Goal: Task Accomplishment & Management: Use online tool/utility

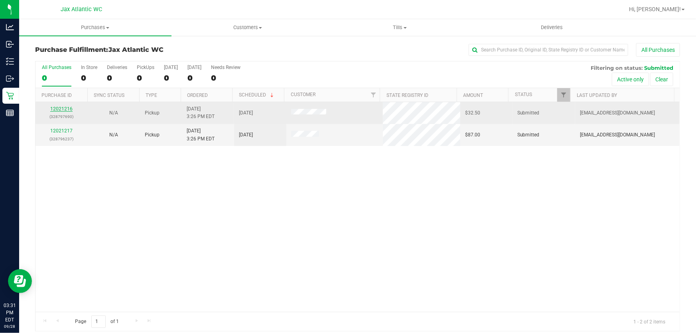
click at [69, 108] on link "12021216" at bounding box center [61, 109] width 22 height 6
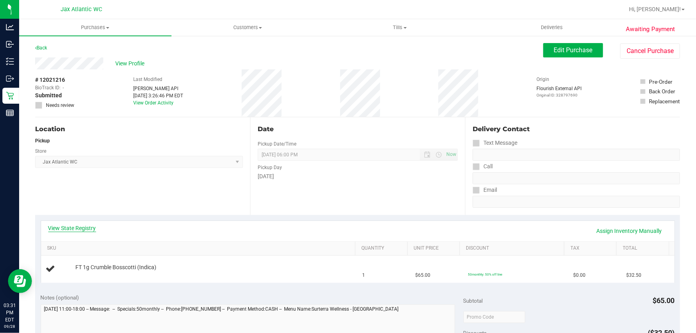
click at [87, 227] on link "View State Registry" at bounding box center [72, 228] width 48 height 8
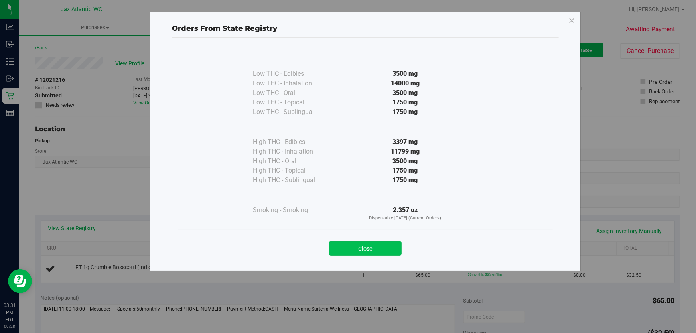
click at [385, 246] on button "Close" at bounding box center [365, 248] width 73 height 14
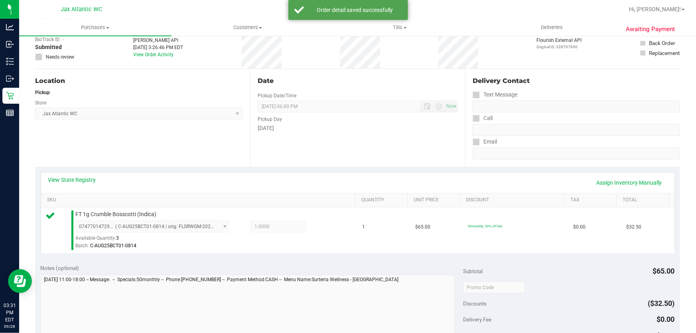
scroll to position [108, 0]
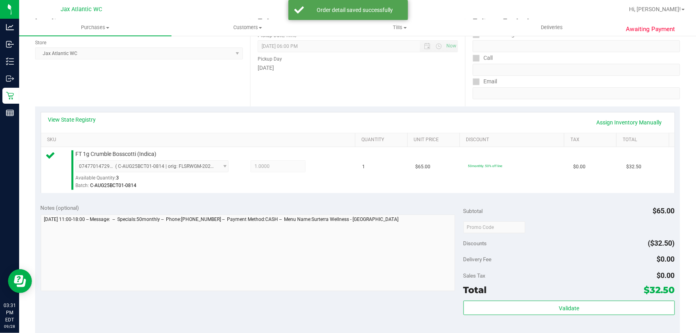
click at [582, 325] on div "Validate" at bounding box center [568, 319] width 211 height 36
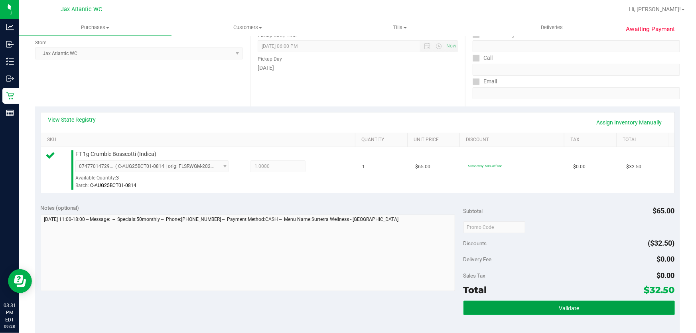
click at [580, 306] on button "Validate" at bounding box center [568, 308] width 211 height 14
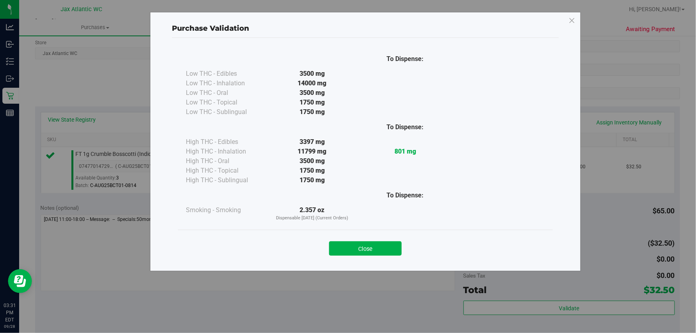
click at [359, 238] on div "Close" at bounding box center [365, 246] width 363 height 20
click at [386, 246] on button "Close" at bounding box center [365, 248] width 73 height 14
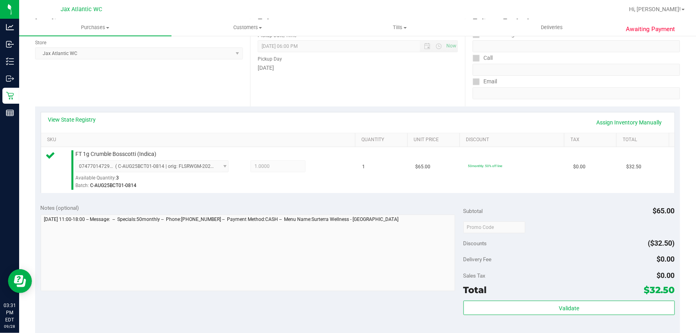
scroll to position [181, 0]
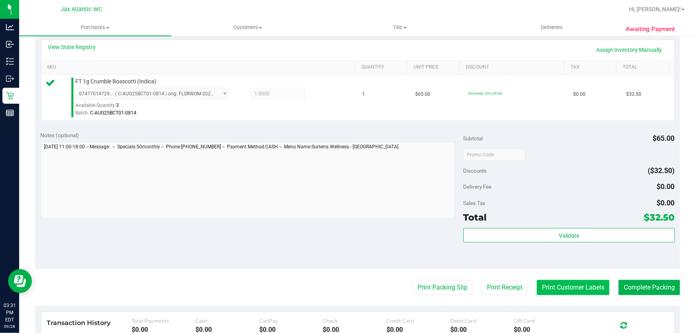
click at [585, 284] on button "Print Customer Labels" at bounding box center [573, 287] width 73 height 15
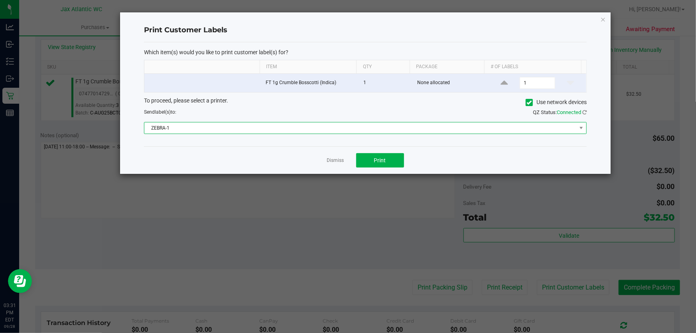
click at [217, 130] on span "ZEBRA-1" at bounding box center [360, 127] width 432 height 11
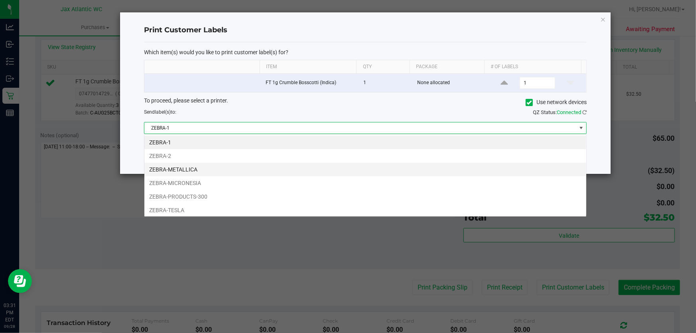
scroll to position [12, 443]
drag, startPoint x: 199, startPoint y: 179, endPoint x: 291, endPoint y: 160, distance: 94.1
click at [199, 179] on li "ZEBRA-MICRONESIA" at bounding box center [365, 183] width 442 height 14
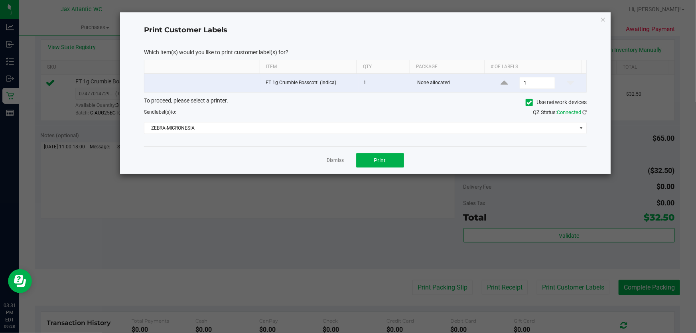
click at [349, 152] on div "Dismiss Print" at bounding box center [365, 160] width 443 height 28
click at [367, 156] on button "Print" at bounding box center [380, 160] width 48 height 14
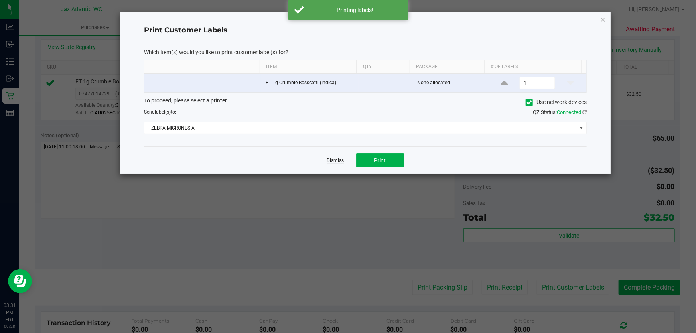
click at [333, 161] on link "Dismiss" at bounding box center [335, 160] width 17 height 7
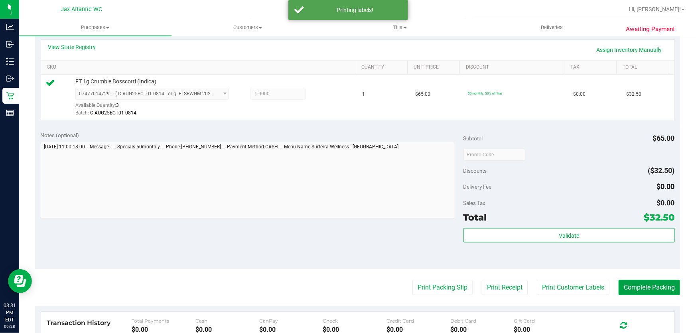
click at [663, 283] on button "Complete Packing" at bounding box center [649, 287] width 61 height 15
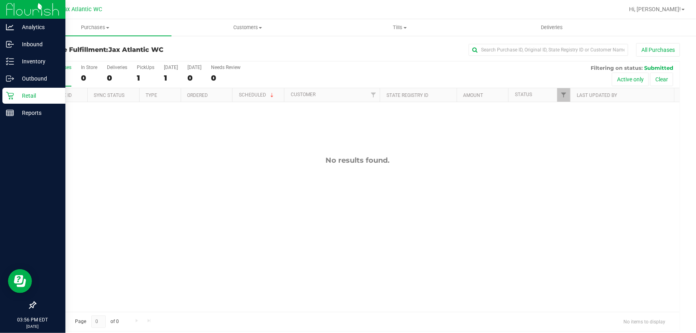
click at [12, 95] on icon at bounding box center [10, 96] width 8 height 8
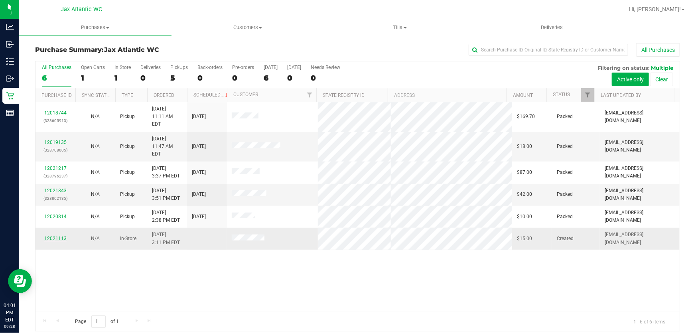
click at [55, 236] on link "12021113" at bounding box center [55, 239] width 22 height 6
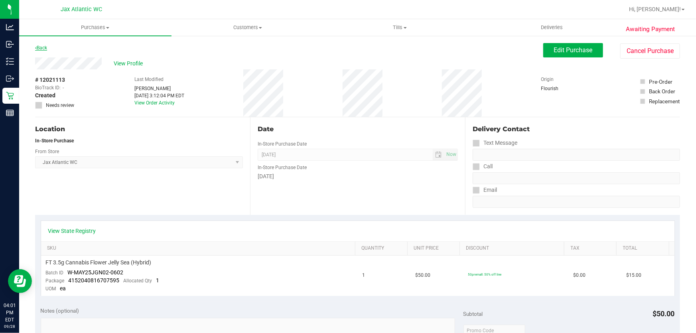
click at [47, 45] on link "Back" at bounding box center [41, 48] width 12 height 6
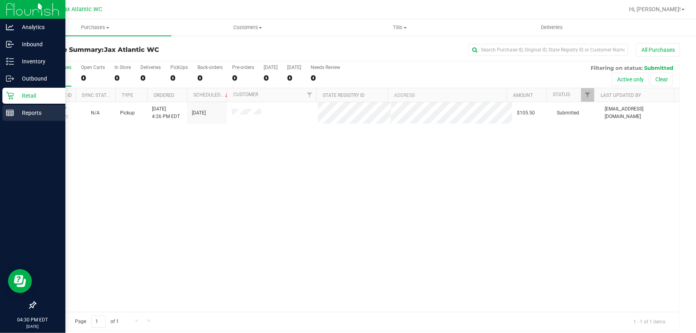
click at [8, 109] on icon at bounding box center [10, 113] width 8 height 8
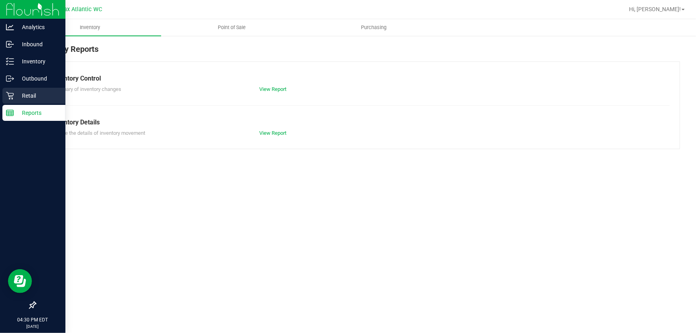
click at [16, 95] on p "Retail" at bounding box center [38, 96] width 48 height 10
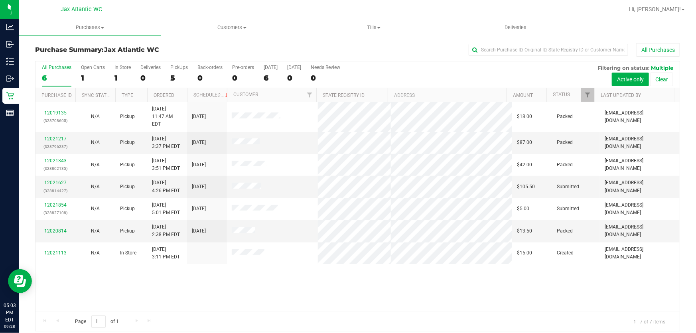
click at [256, 47] on div "All Purchases" at bounding box center [465, 50] width 430 height 14
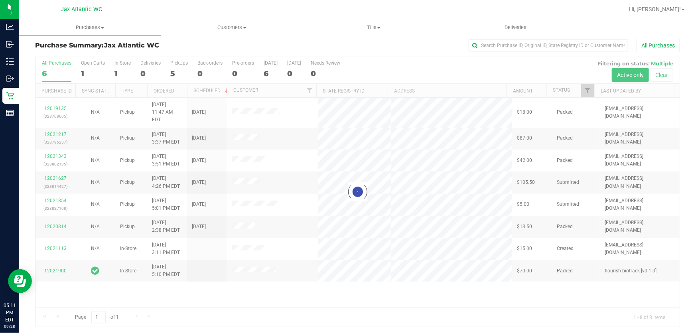
scroll to position [6, 0]
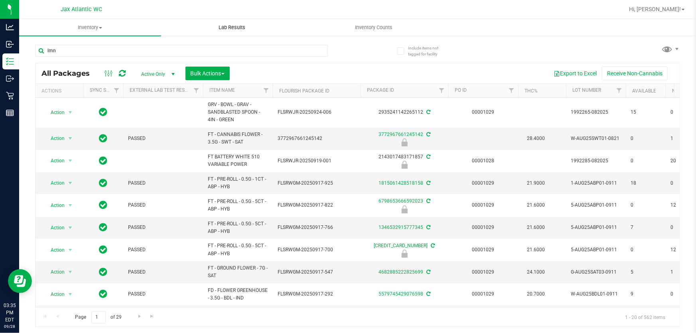
type input "lmn"
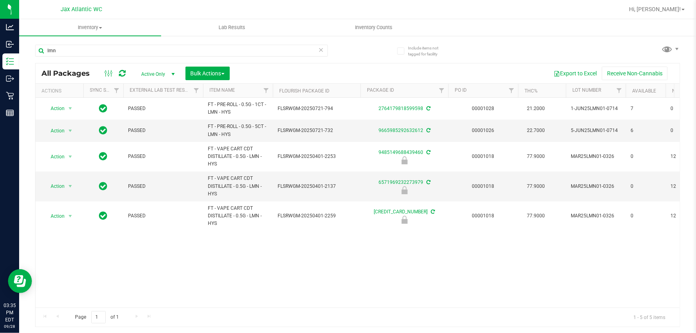
click at [195, 60] on div "lmn" at bounding box center [181, 54] width 293 height 18
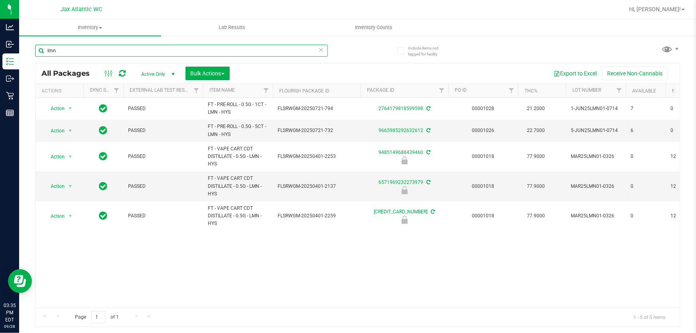
click at [194, 51] on input "lmn" at bounding box center [181, 51] width 293 height 12
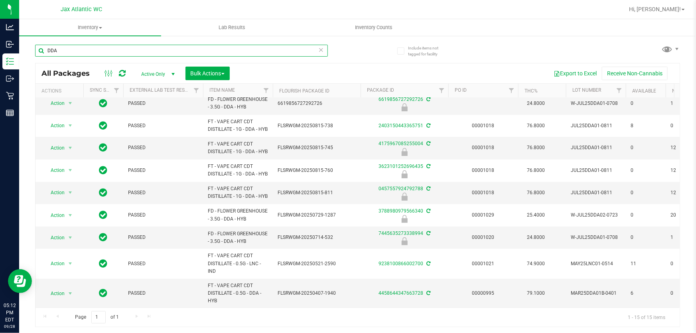
click at [187, 45] on input "DDA" at bounding box center [181, 51] width 293 height 12
type input "GG4"
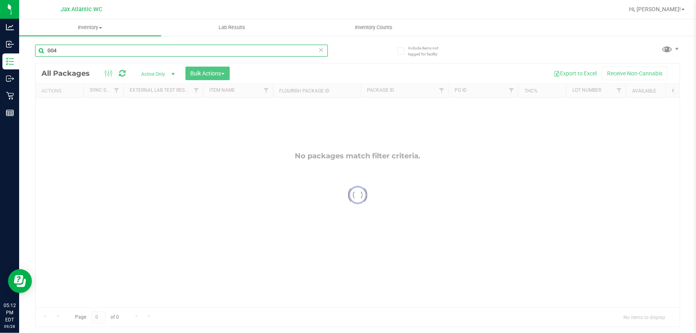
click at [184, 49] on input "GG4" at bounding box center [181, 51] width 293 height 12
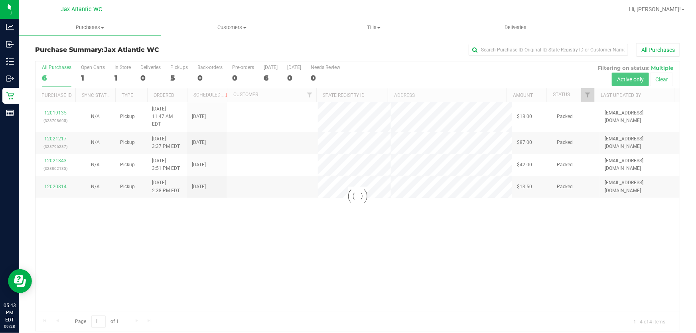
scroll to position [6, 0]
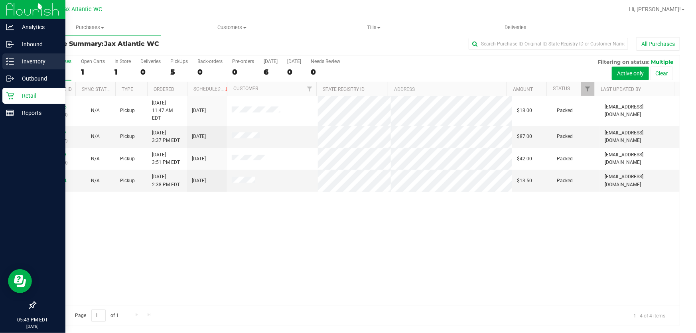
click at [12, 59] on icon at bounding box center [10, 61] width 8 height 8
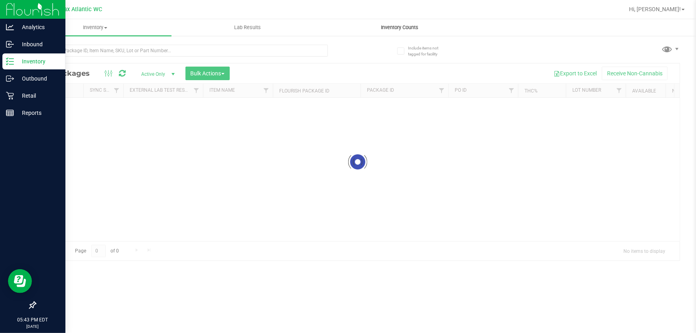
click at [406, 26] on span "Inventory Counts" at bounding box center [400, 27] width 59 height 7
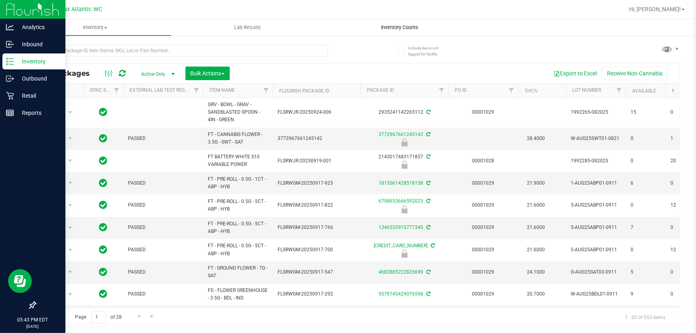
click at [398, 27] on span "Inventory Counts" at bounding box center [400, 27] width 59 height 7
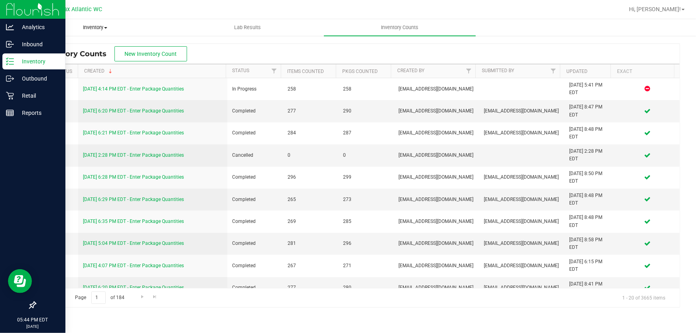
click at [95, 29] on span "Inventory" at bounding box center [96, 27] width 152 height 7
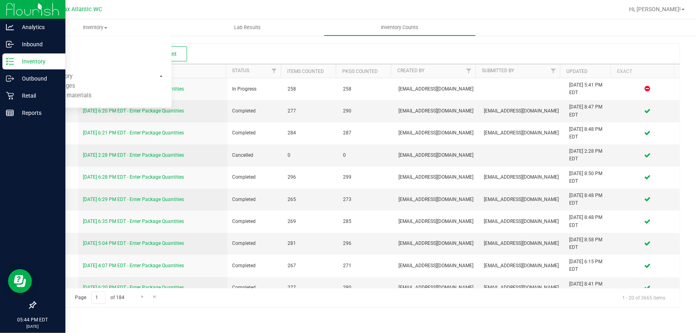
click at [4, 60] on div "Inventory" at bounding box center [33, 61] width 63 height 16
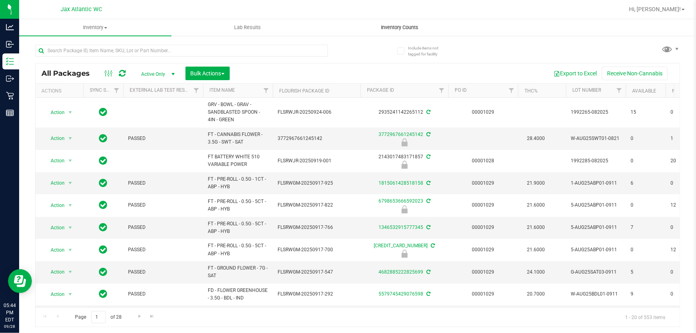
click at [396, 26] on span "Inventory Counts" at bounding box center [400, 27] width 59 height 7
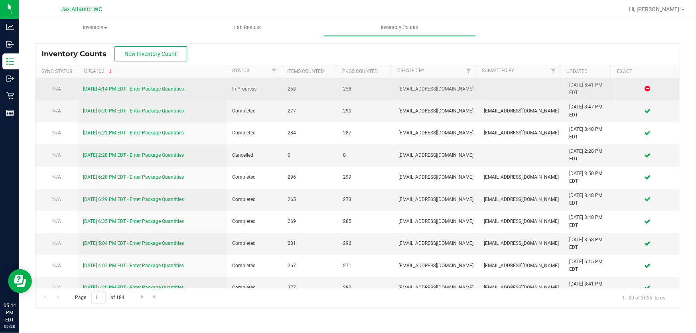
click at [164, 89] on link "9/28/25 4:14 PM EDT - Enter Package Quantities" at bounding box center [133, 89] width 101 height 6
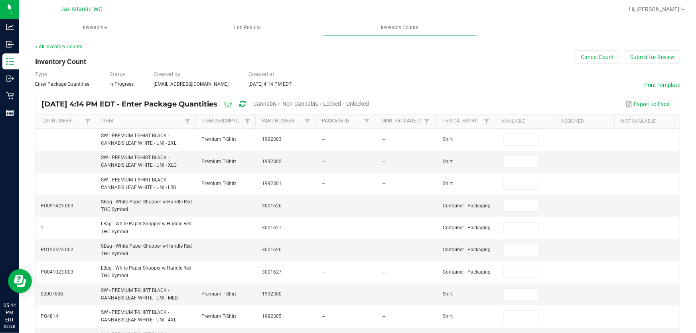
click at [277, 104] on span "Cannabis" at bounding box center [266, 104] width 24 height 6
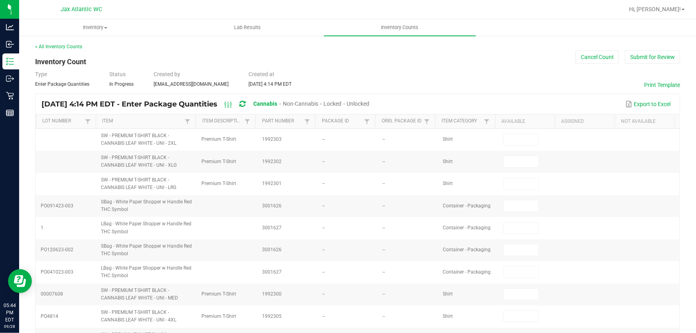
type input "6"
type input "0"
type input "12"
type input "0"
type input "10"
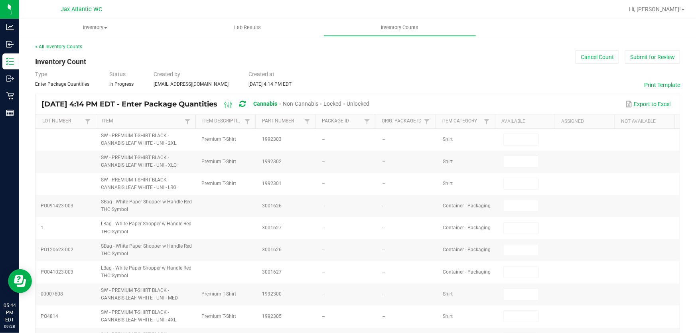
type input "0"
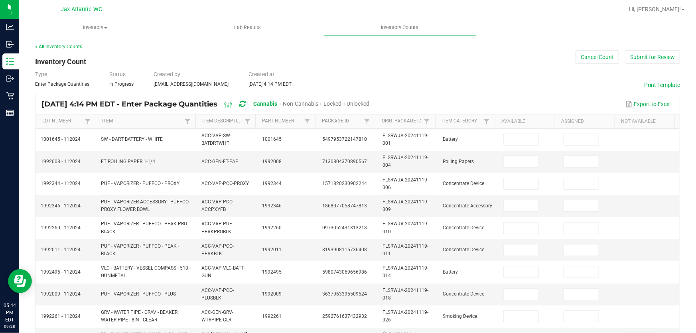
click at [370, 104] on span "Unlocked" at bounding box center [358, 104] width 23 height 6
type input "6"
type input "10"
type input "2"
type input "0"
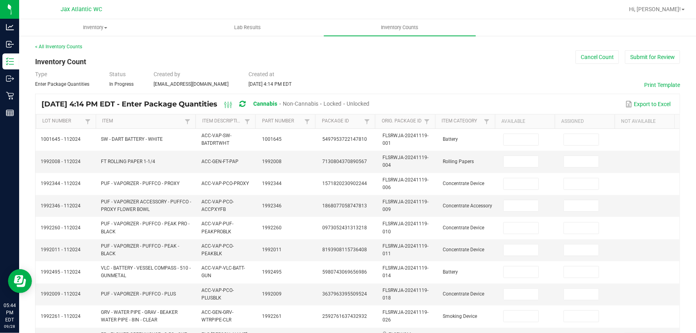
type input "9"
type input "0"
type input "2"
type input "0"
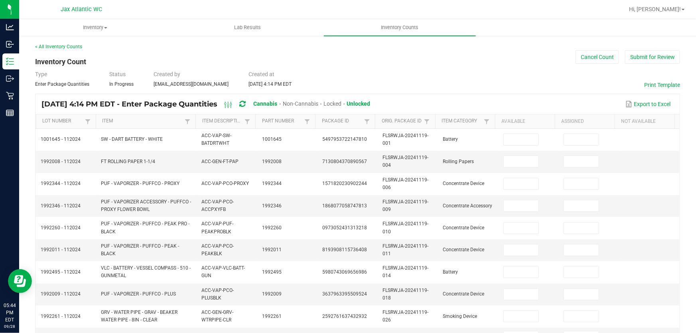
click at [278, 103] on span "Cannabis" at bounding box center [266, 104] width 24 height 6
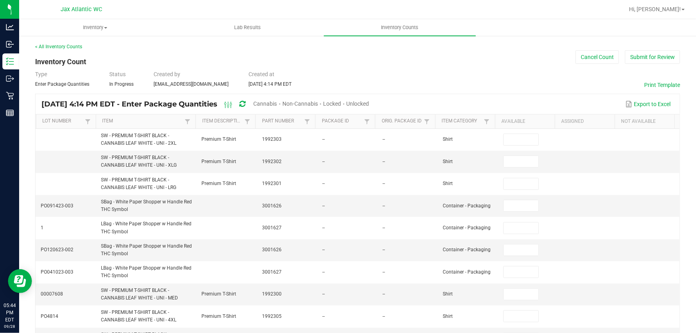
click at [369, 102] on span "Unlocked" at bounding box center [358, 104] width 23 height 6
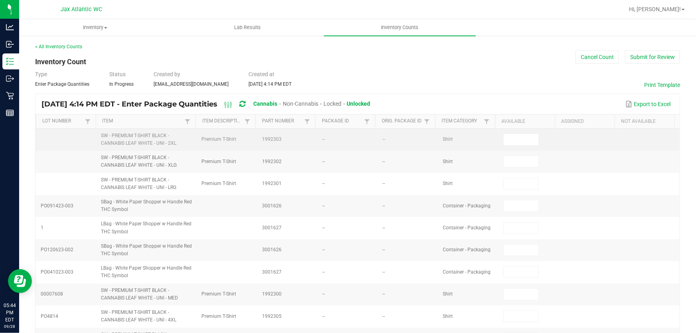
type input "6"
type input "10"
type input "0"
type input "2"
type input "0"
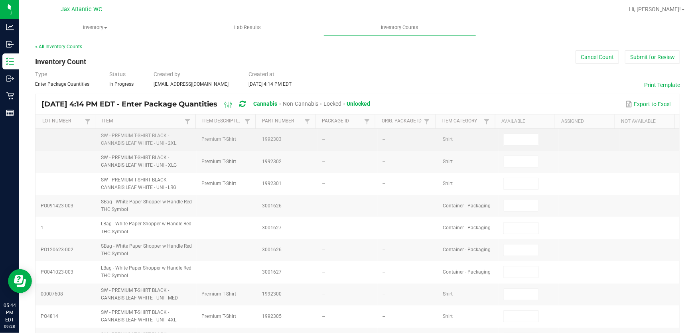
type input "9"
type input "0"
type input "2"
type input "0"
type input "12"
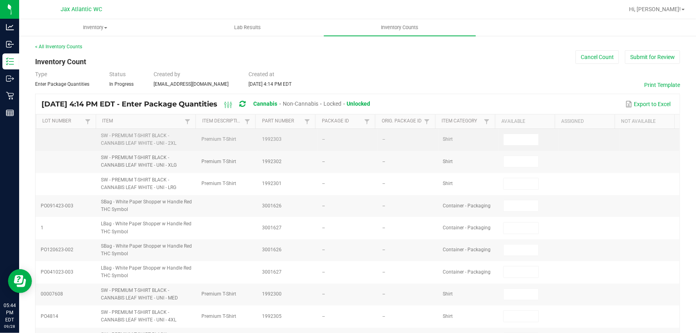
type input "3"
type input "0"
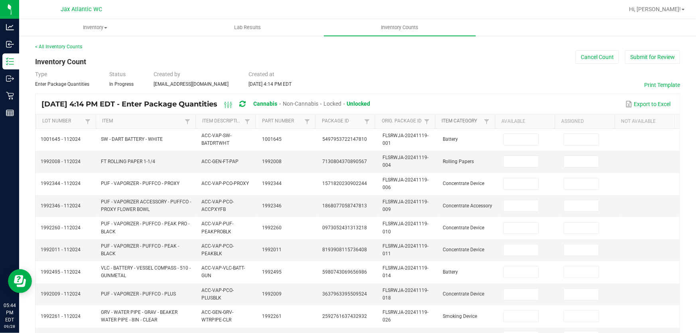
click at [463, 121] on link "Item Category" at bounding box center [462, 121] width 40 height 6
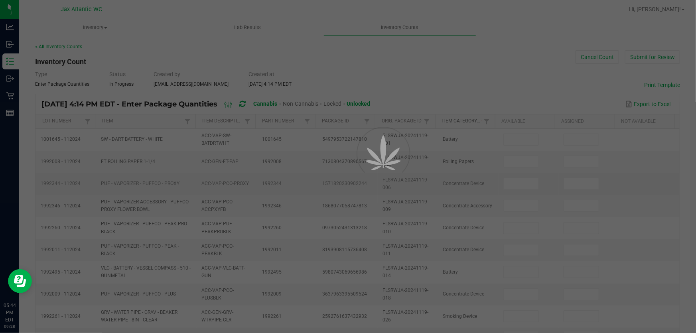
type input "12"
type input "5"
type input "2"
type input "13"
type input "23"
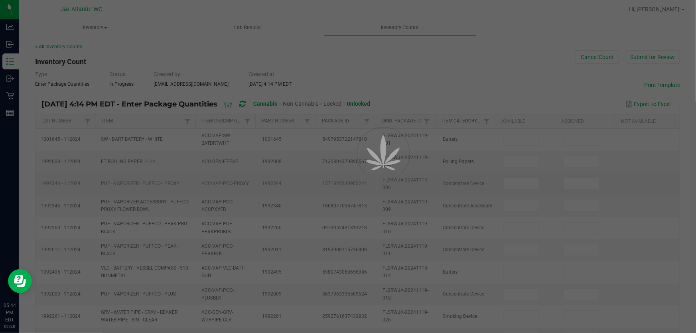
type input "15"
type input "10"
type input "0"
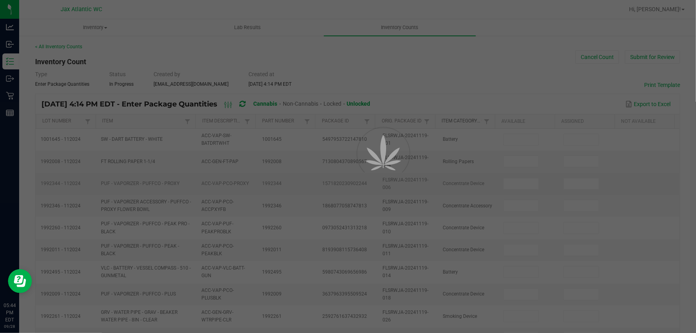
type input "0"
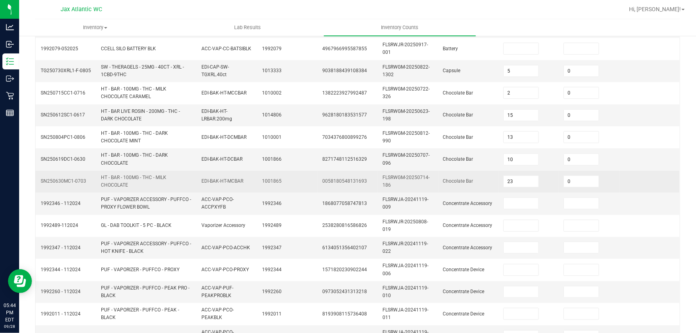
scroll to position [270, 0]
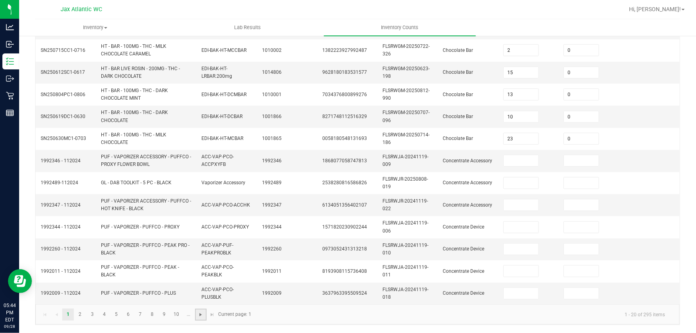
click at [199, 311] on span "Go to the next page" at bounding box center [200, 314] width 6 height 6
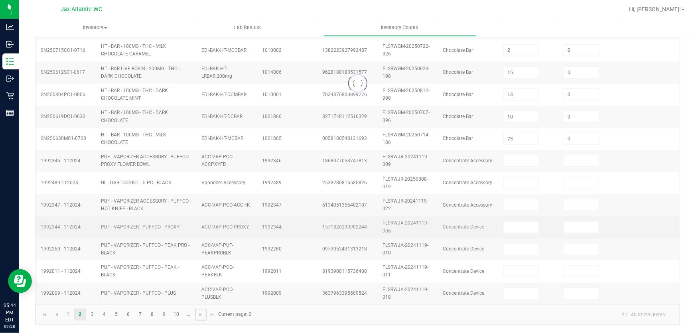
type input "1"
type input "2"
type input "3"
type input "6"
type input "3"
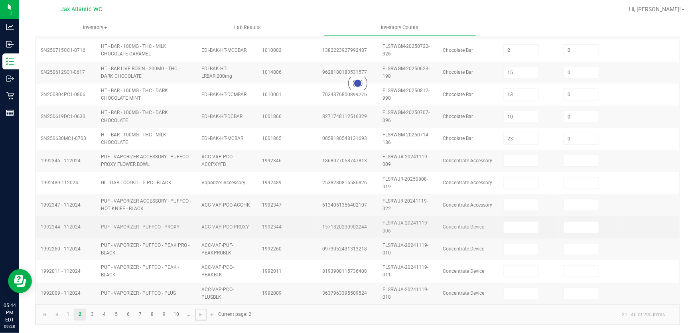
type input "1"
type input "11"
type input "0"
type input "5"
type input "0"
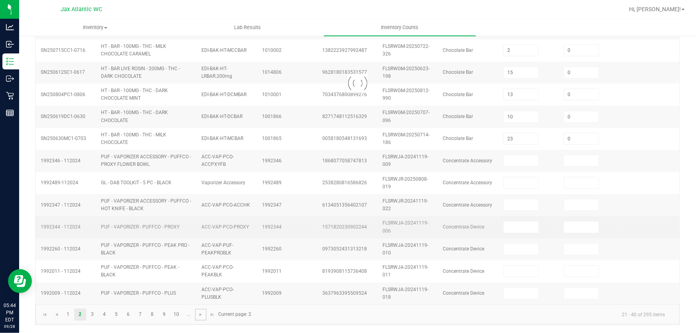
type input "3"
type input "0"
type input "9"
type input "0"
type input "6"
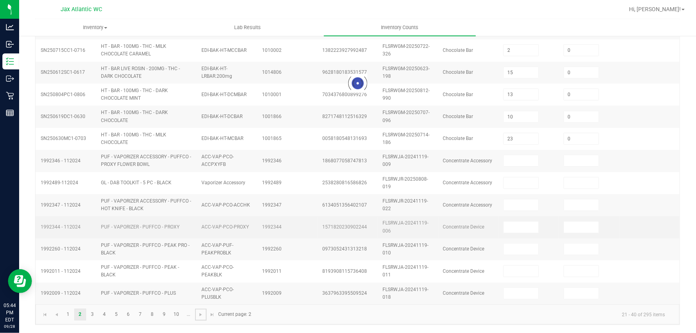
type input "0"
type input "1"
type input "6"
type input "4"
type input "0"
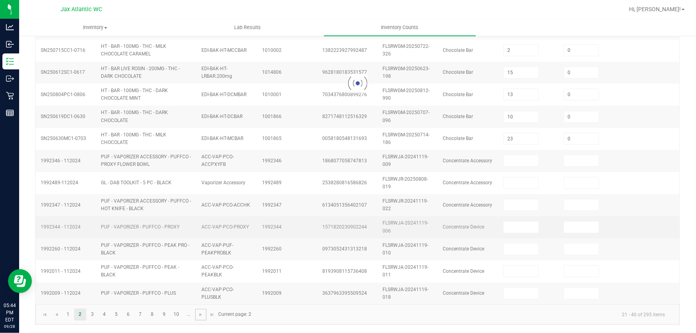
type input "6"
type input "0"
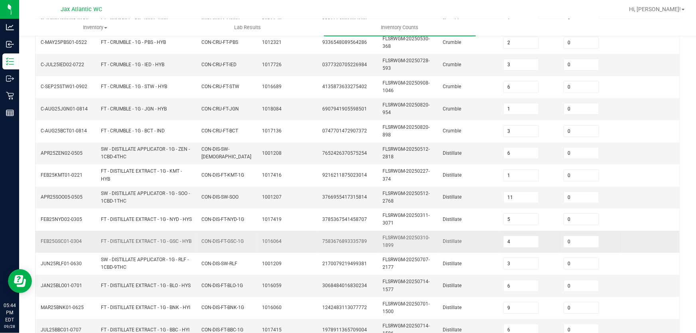
scroll to position [267, 0]
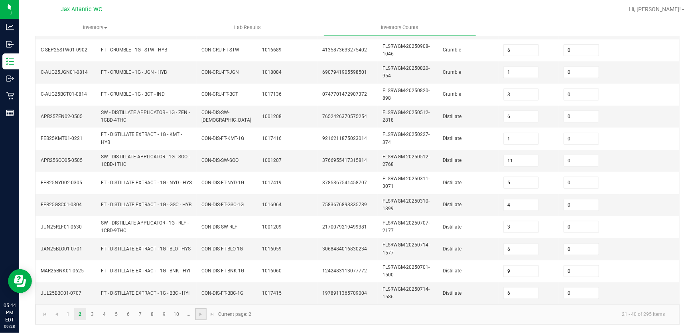
click at [202, 319] on link at bounding box center [201, 314] width 12 height 12
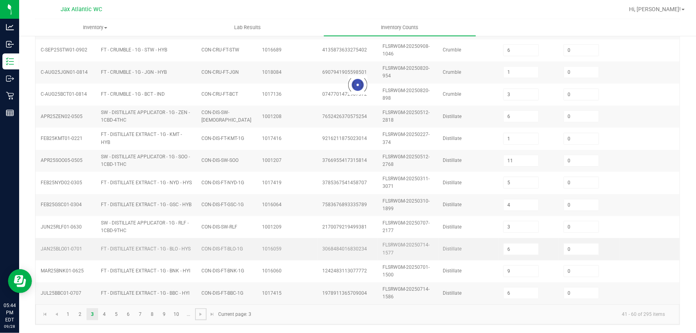
type input "5"
type input "1"
type input "3"
type input "4"
type input "8"
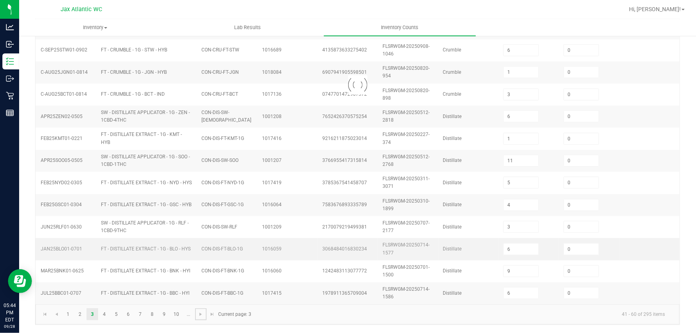
type input "9"
type input "8"
type input "12"
type input "2"
type input "6"
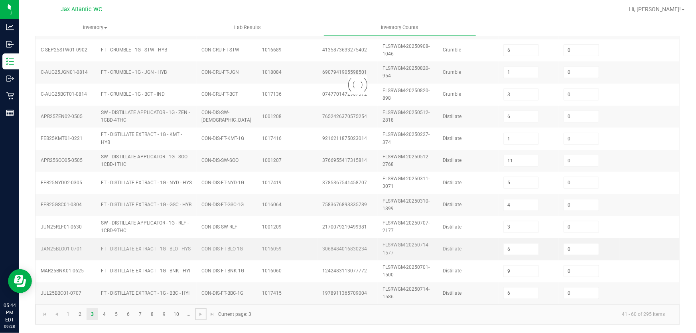
type input "14"
type input "29"
type input "18"
type input "13"
type input "16"
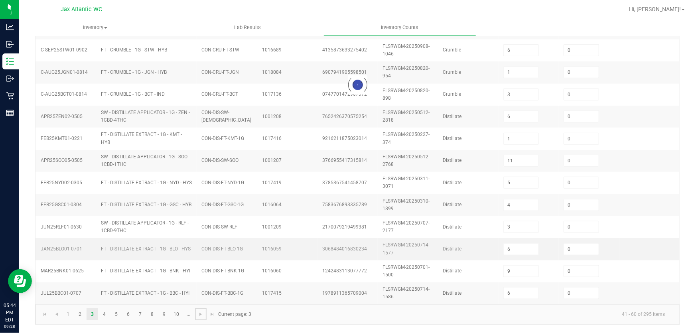
type input "5"
type input "30"
type input "31"
type input "0"
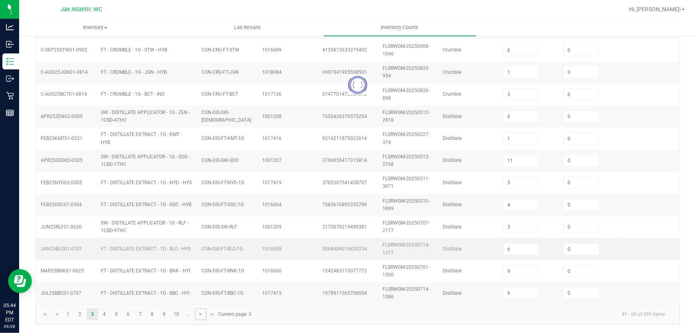
type input "0"
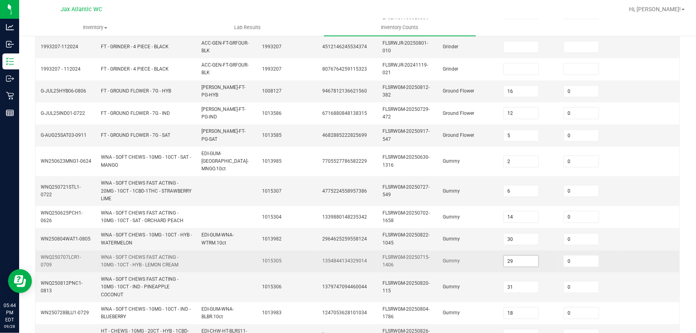
scroll to position [286, 0]
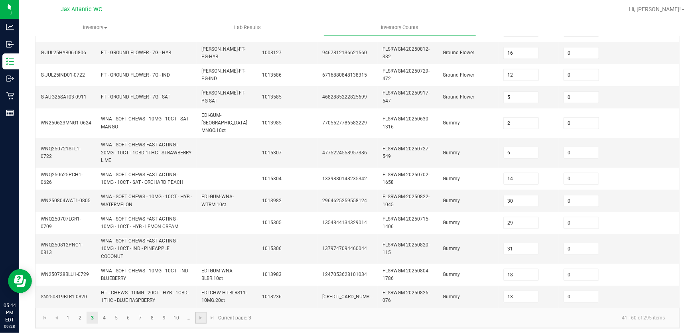
click at [199, 312] on link at bounding box center [201, 318] width 12 height 12
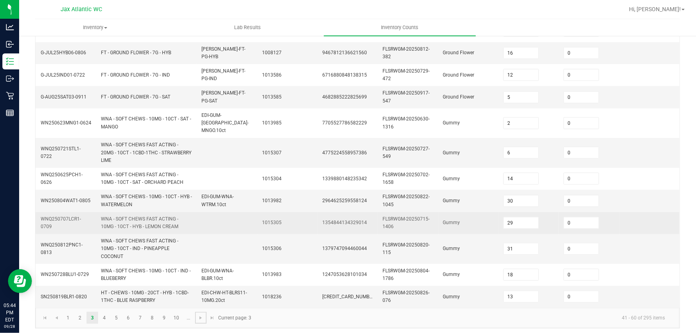
type input "12"
type input "5"
type input "1"
type input "2"
type input "1"
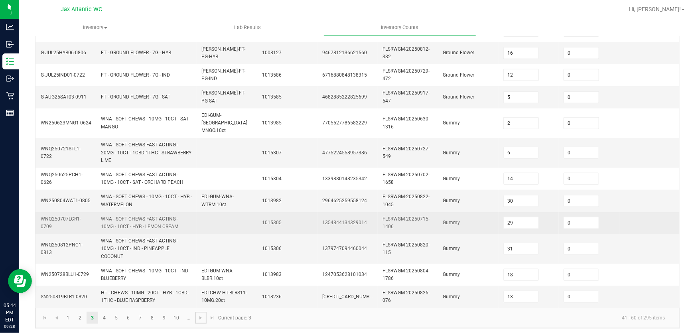
type input "5"
type input "7"
type input "3"
type input "7"
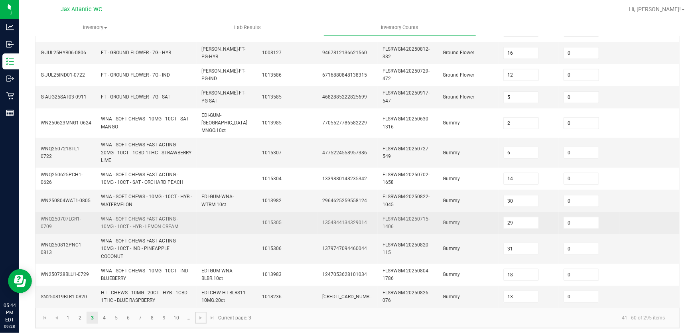
type input "4"
type input "2"
type input "6"
type input "5"
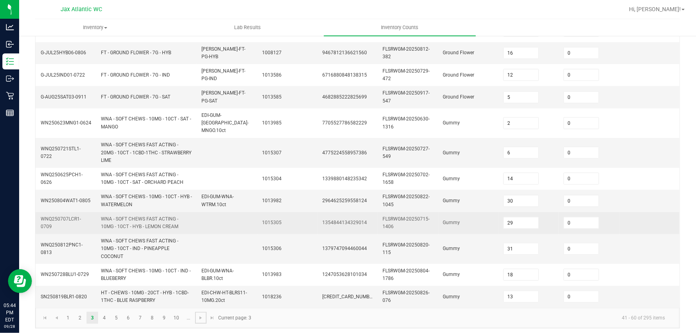
type input "5"
type input "2"
type input "5"
type input "9"
type input "0"
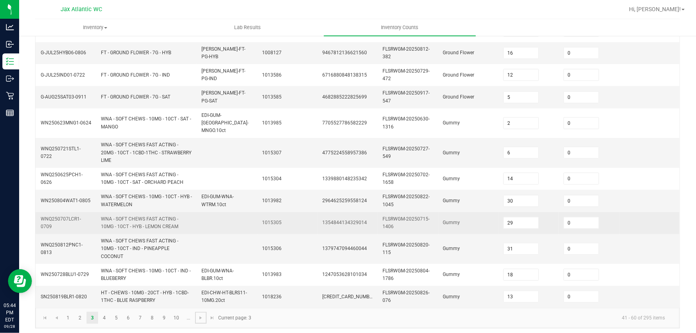
type input "0"
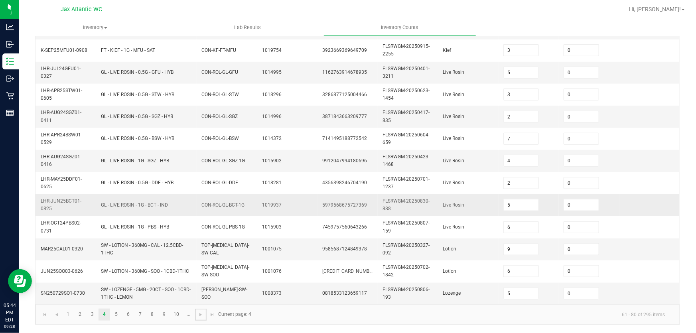
scroll to position [270, 0]
click at [201, 314] on span "Go to the next page" at bounding box center [200, 314] width 6 height 6
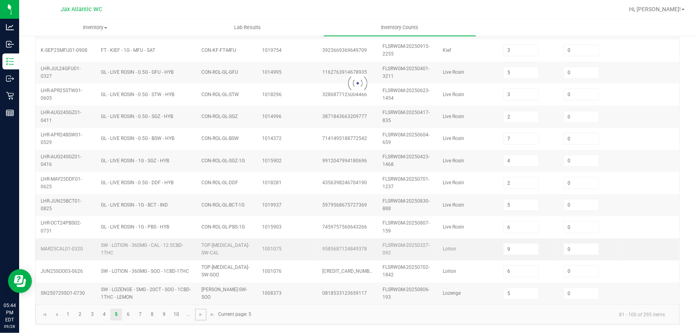
type input "2"
type input "16"
type input "3"
type input "12"
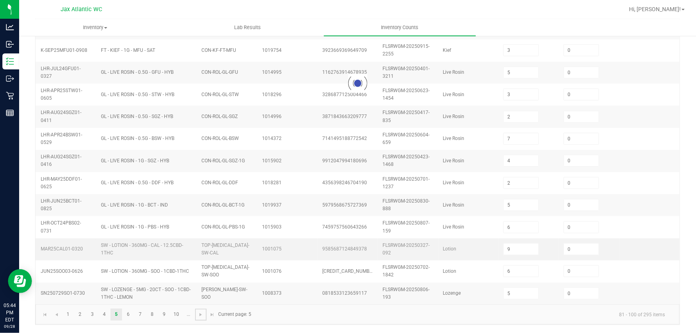
type input "8"
type input "6"
type input "1"
type input "3"
type input "8"
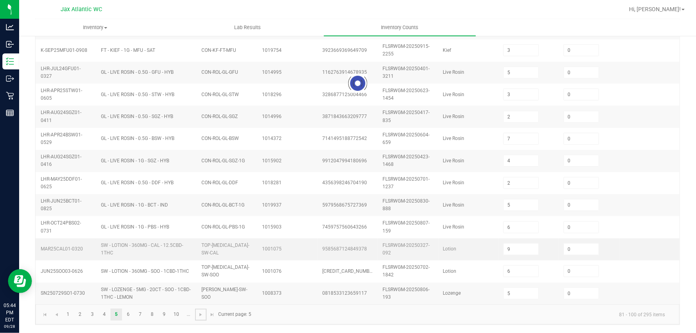
type input "7"
type input "9"
type input "3"
type input "25"
type input "9"
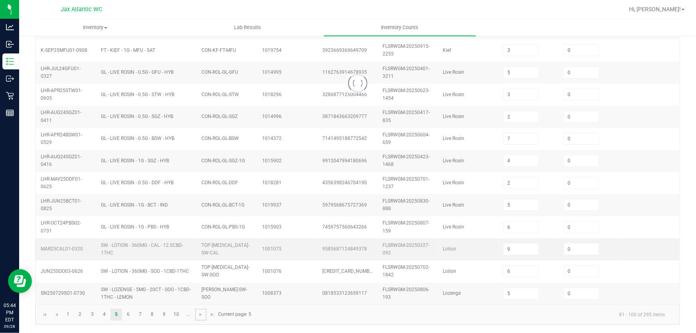
type input "9"
type input "3"
type input "4"
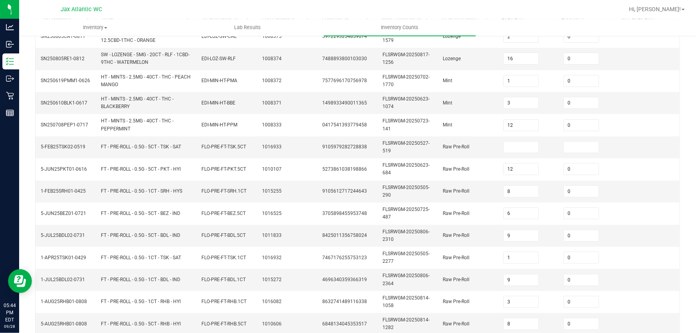
scroll to position [53, 0]
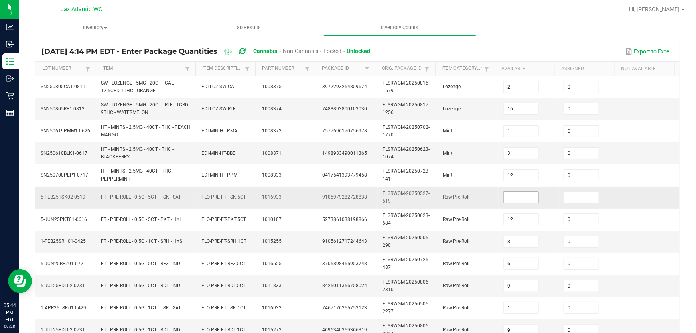
drag, startPoint x: 443, startPoint y: 195, endPoint x: 508, endPoint y: 197, distance: 65.4
click at [495, 198] on tr "5-FEB25TSK02-0519 FT - PRE-ROLL - 0.5G - 5CT - TSK - SAT FLO-PRE-FT-TSK.5CT 101…" at bounding box center [357, 198] width 644 height 22
click at [510, 196] on input at bounding box center [521, 197] width 35 height 11
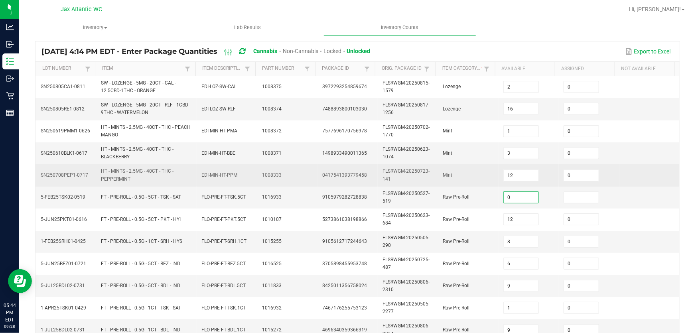
type input "0"
click at [473, 176] on td "Mint" at bounding box center [468, 175] width 60 height 22
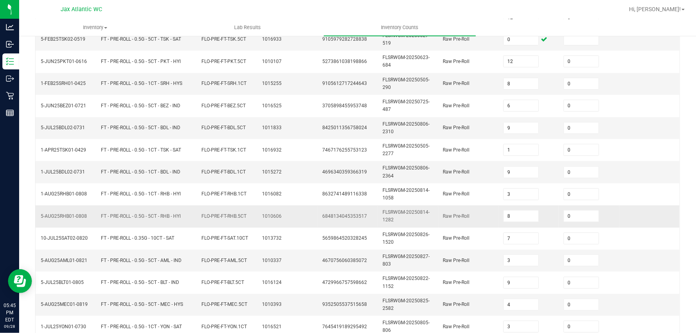
scroll to position [270, 0]
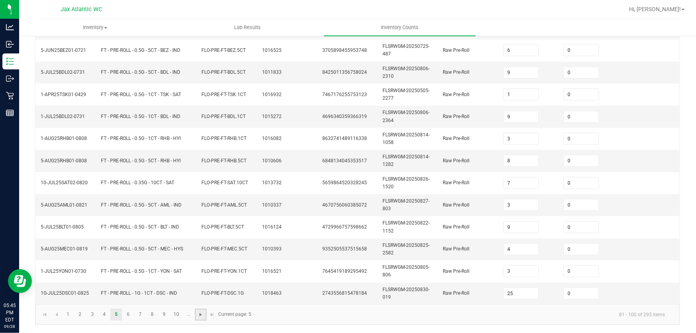
click at [201, 315] on span "Go to the next page" at bounding box center [200, 314] width 6 height 6
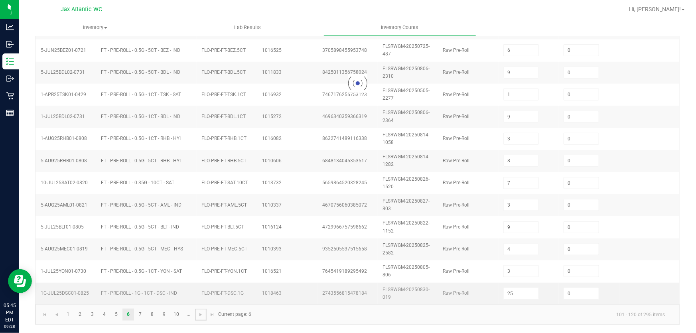
type input "21"
type input "9"
type input "4"
type input "1"
type input "6"
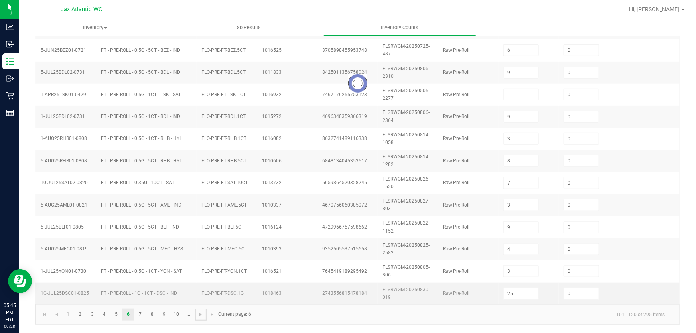
type input "5"
type input "1"
type input "3"
type input "9"
type input "17"
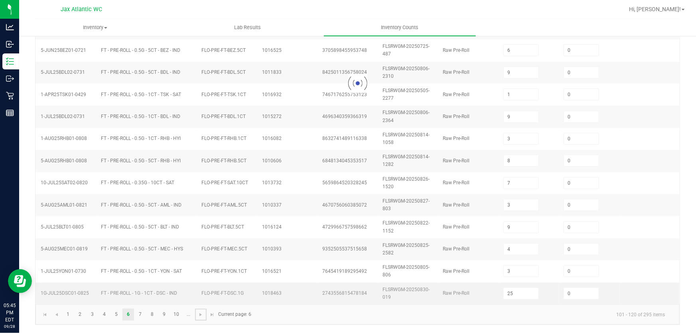
type input "21"
type input "9"
type input "8"
type input "5"
type input "7"
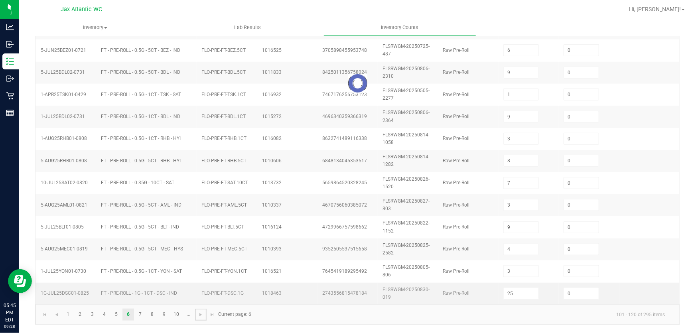
type input "11"
type input "5"
type input "24"
type input "10"
type input "7"
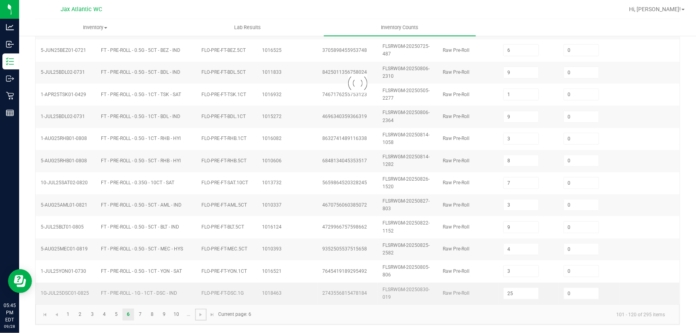
type input "0"
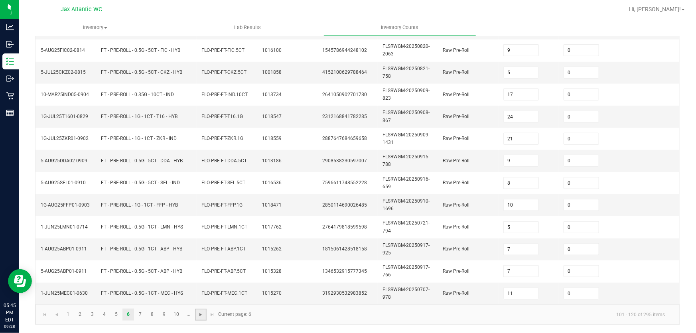
click at [199, 316] on span "Go to the next page" at bounding box center [200, 314] width 6 height 6
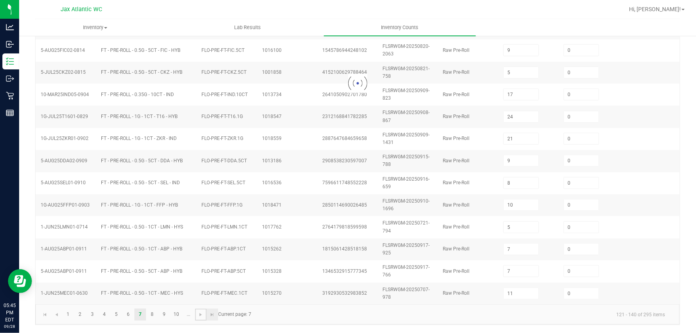
type input "6"
type input "2"
type input "5"
type input "7"
type input "2"
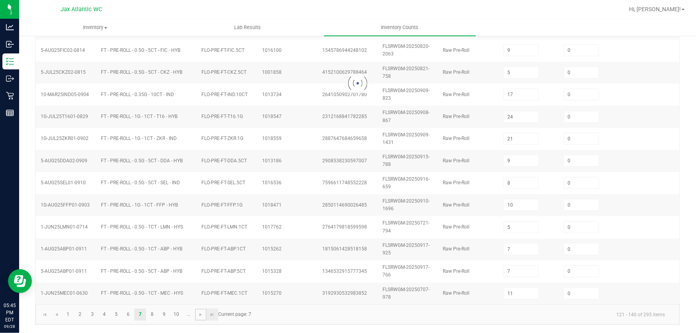
type input "1"
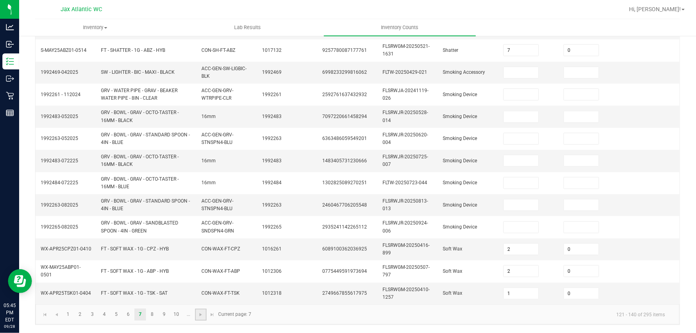
click at [205, 315] on link at bounding box center [201, 315] width 12 height 12
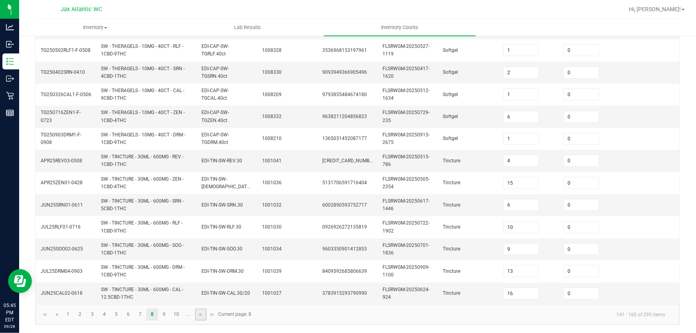
click at [204, 315] on link at bounding box center [201, 315] width 12 height 12
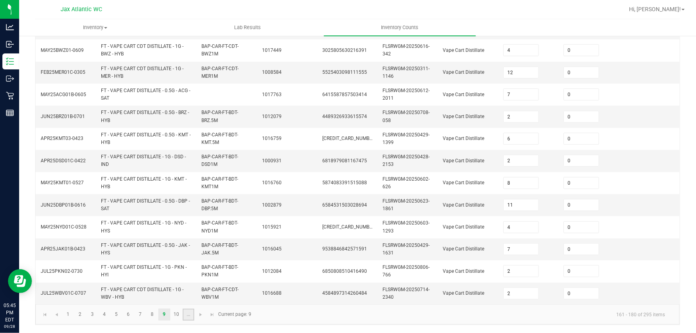
click at [190, 314] on link "..." at bounding box center [189, 315] width 12 height 12
click at [91, 312] on link "12" at bounding box center [93, 315] width 12 height 12
click at [105, 315] on link "13" at bounding box center [105, 315] width 12 height 12
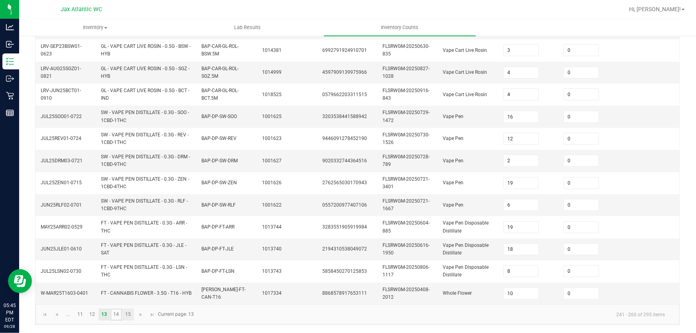
drag, startPoint x: 119, startPoint y: 318, endPoint x: 124, endPoint y: 317, distance: 4.9
click at [120, 318] on link "14" at bounding box center [116, 315] width 12 height 12
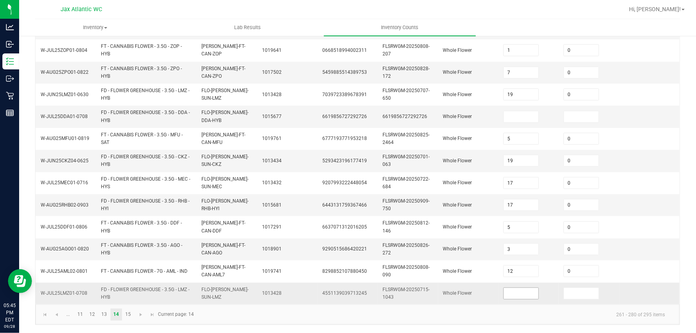
click at [522, 291] on input at bounding box center [521, 293] width 35 height 11
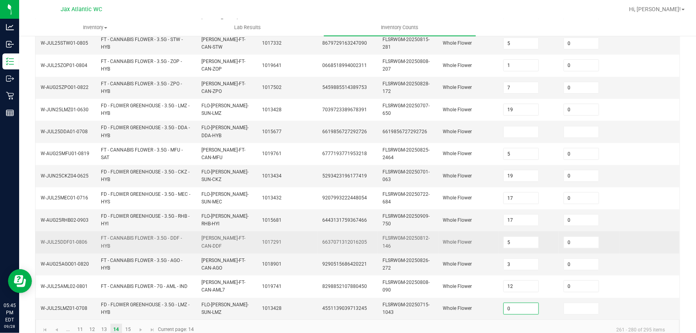
scroll to position [234, 0]
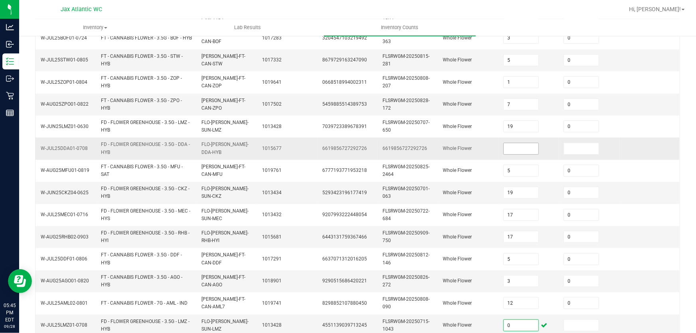
click at [507, 151] on input at bounding box center [521, 148] width 35 height 11
click at [457, 152] on td "Whole Flower" at bounding box center [468, 149] width 60 height 22
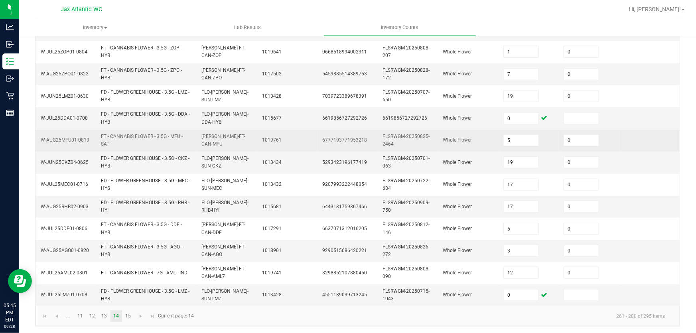
scroll to position [270, 0]
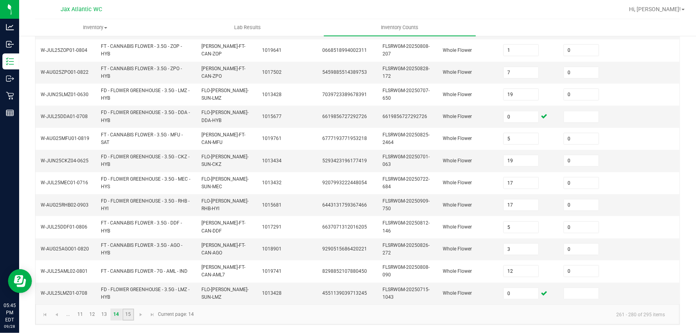
click at [129, 317] on link "15" at bounding box center [128, 315] width 12 height 12
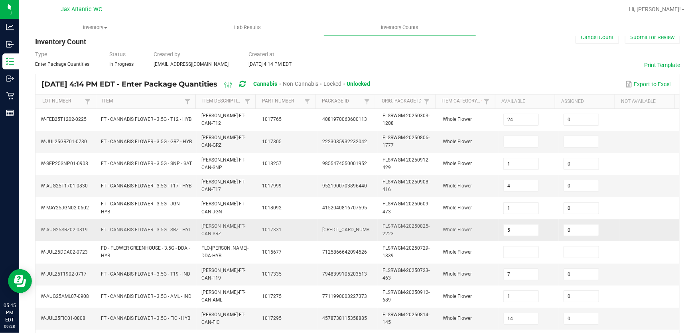
scroll to position [0, 0]
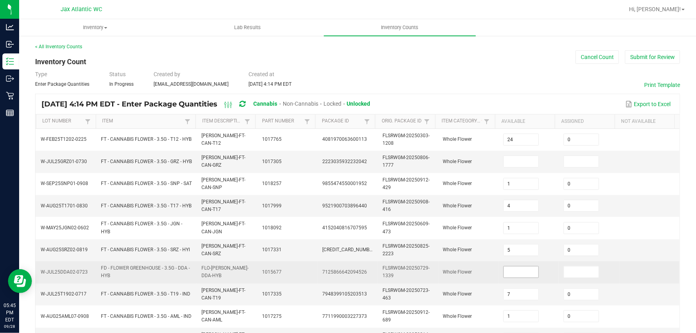
click at [522, 274] on input at bounding box center [521, 271] width 35 height 11
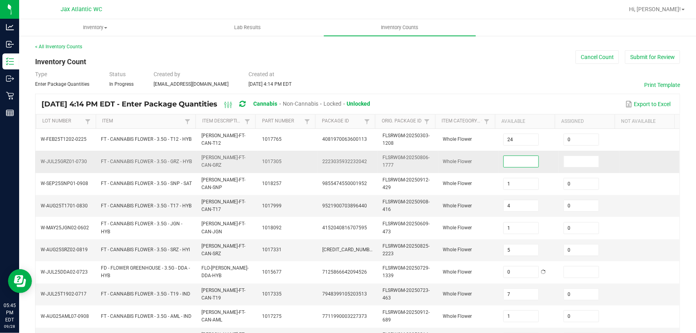
click at [509, 162] on input at bounding box center [521, 161] width 35 height 11
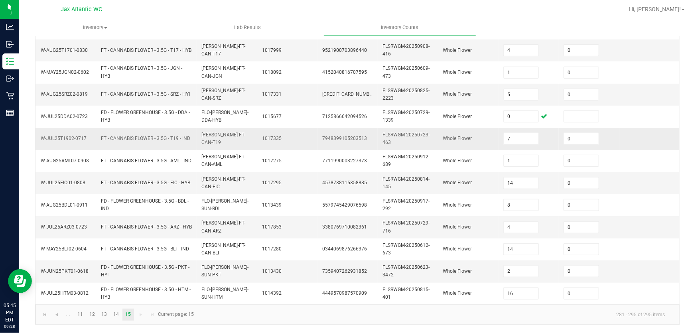
scroll to position [160, 0]
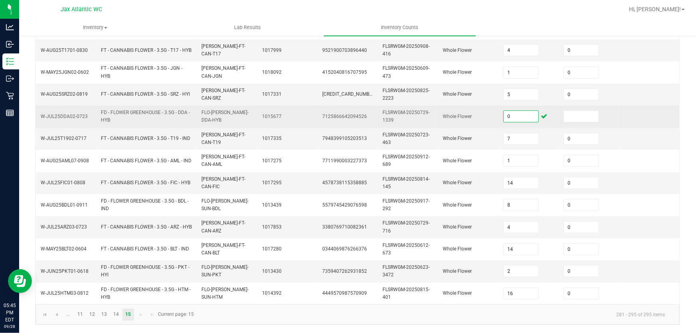
click at [518, 111] on input "0" at bounding box center [521, 116] width 35 height 11
click at [470, 114] on td "Whole Flower" at bounding box center [468, 117] width 60 height 22
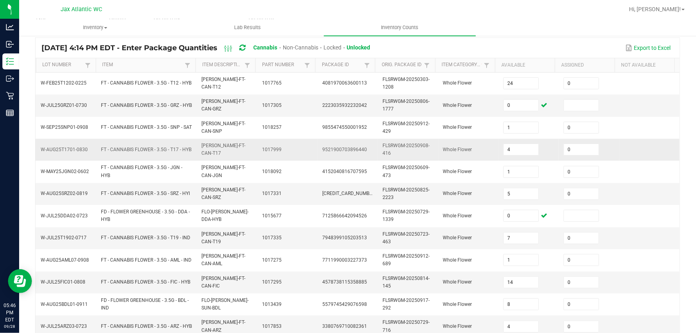
scroll to position [51, 0]
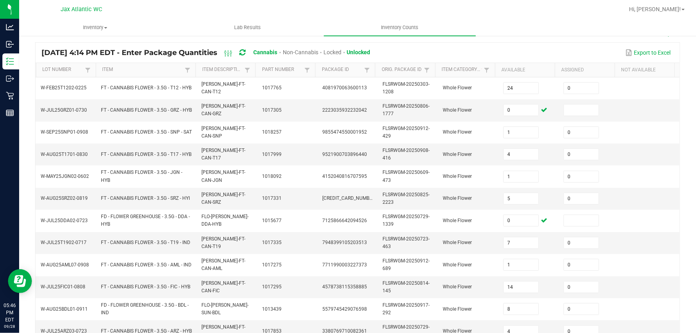
click at [125, 12] on div "Jax Atlantic WC" at bounding box center [81, 9] width 116 height 12
click at [130, 4] on div "Jax Atlantic WC" at bounding box center [81, 9] width 116 height 12
